Goal: Information Seeking & Learning: Learn about a topic

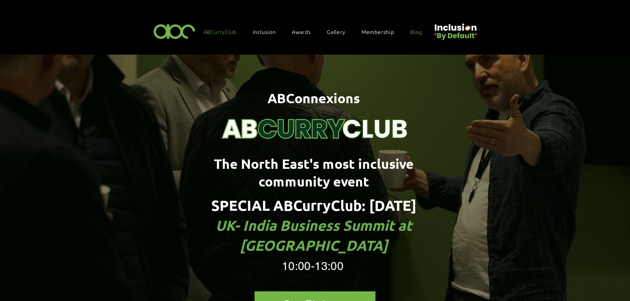
click at [409, 30] on link "Blog" at bounding box center [419, 32] width 25 height 14
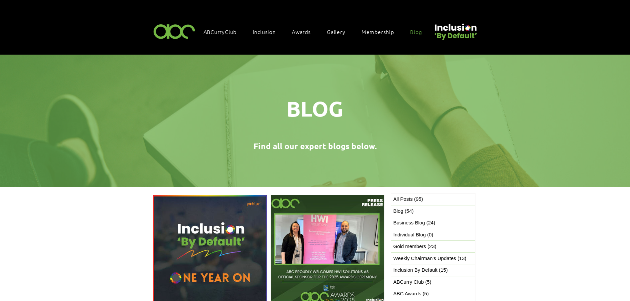
scroll to position [125, 0]
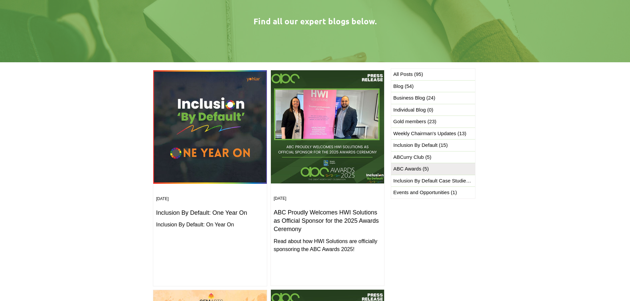
click at [417, 165] on span "ABC Awards (5) 5 posts" at bounding box center [410, 169] width 35 height 8
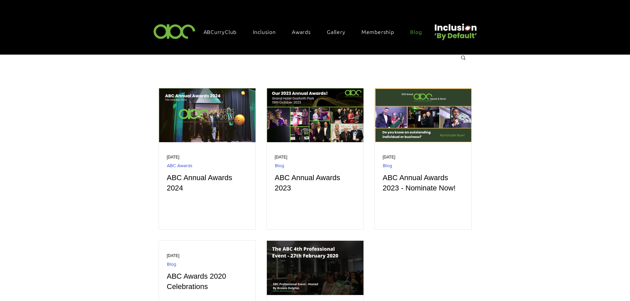
click at [418, 31] on span "Blog" at bounding box center [416, 31] width 12 height 7
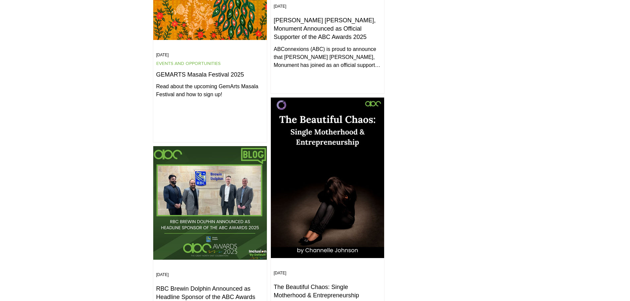
scroll to position [666, 0]
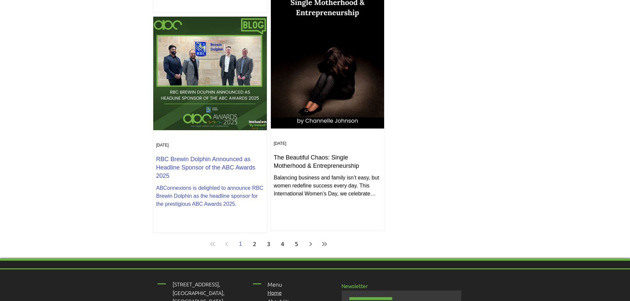
click at [230, 166] on h2 "RBC Brewin Dolphin Announced as Headline Sponsor of the ABC Awards 2025" at bounding box center [210, 167] width 108 height 25
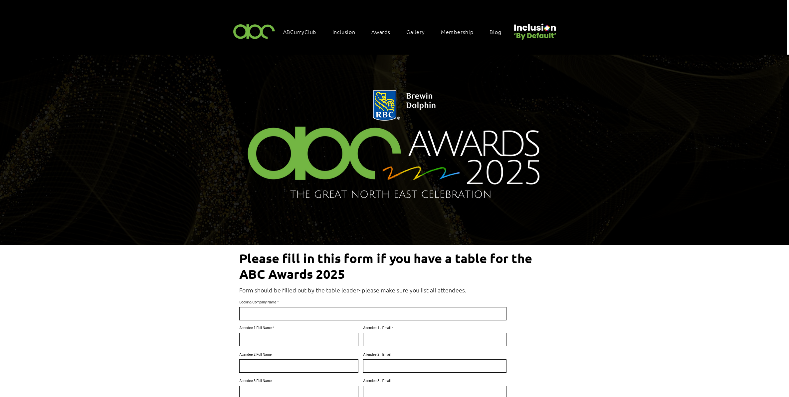
scroll to position [42, 0]
